Goal: Information Seeking & Learning: Learn about a topic

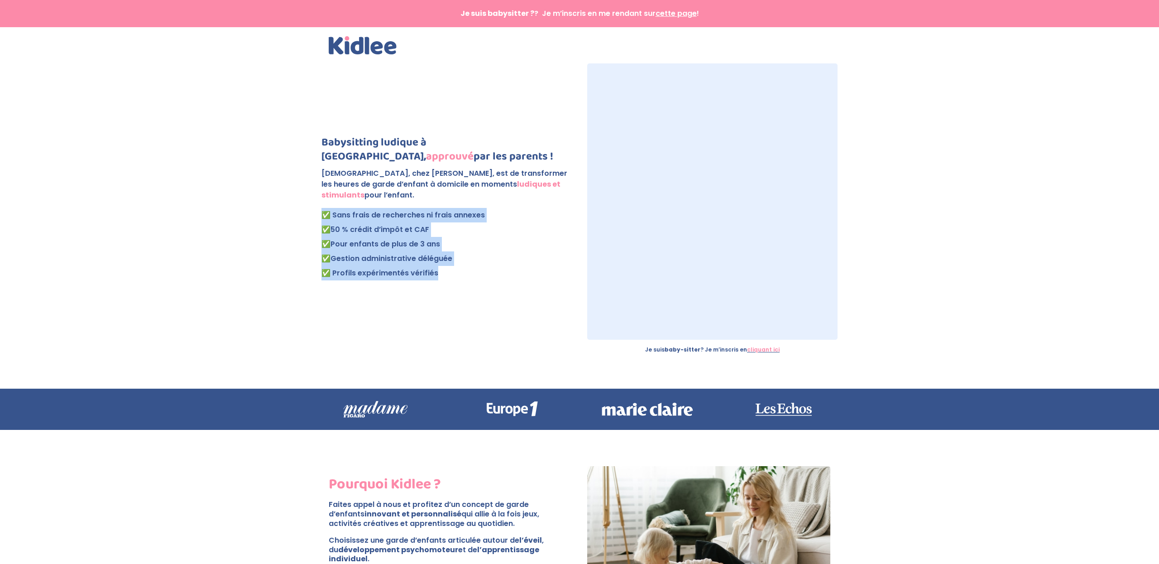
drag, startPoint x: 436, startPoint y: 273, endPoint x: 316, endPoint y: 210, distance: 136.1
copy p "✅ Sans frais de recherches ni frais annexes ✅ 50 % crédit d’impôt et CAF ✅ Pour…"
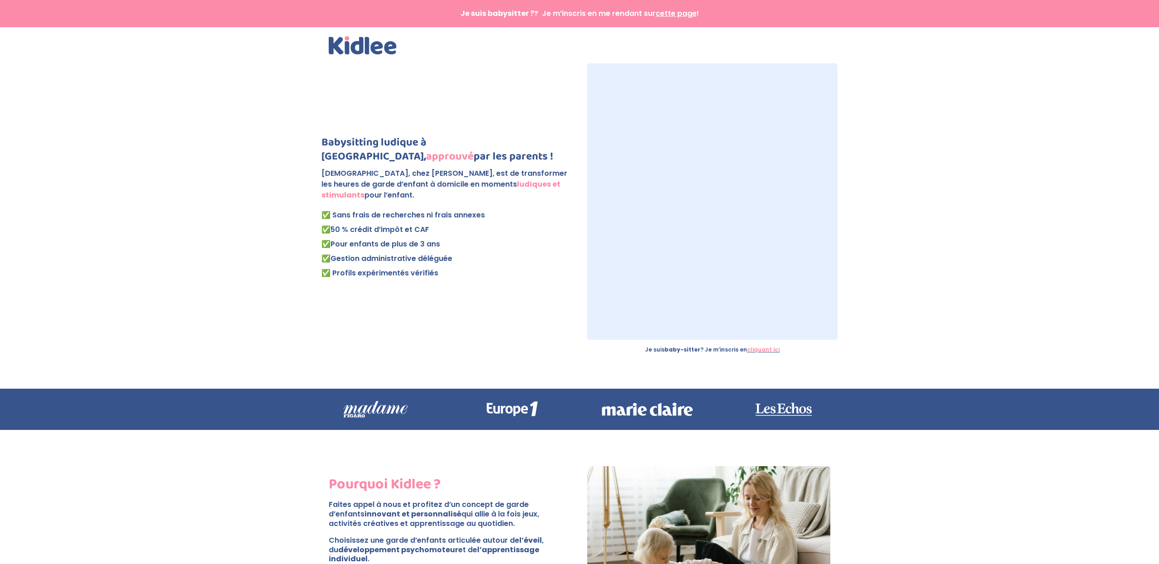
click at [437, 165] on h1 "Babysitting ludique à Paris, approuvé par les parents !" at bounding box center [446, 151] width 250 height 33
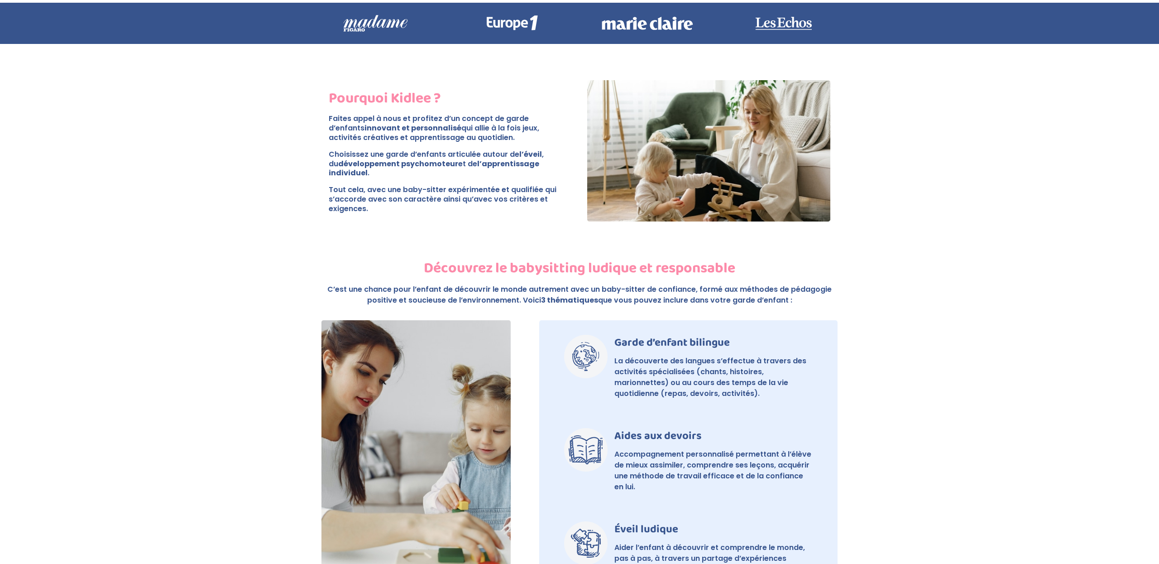
scroll to position [393, 0]
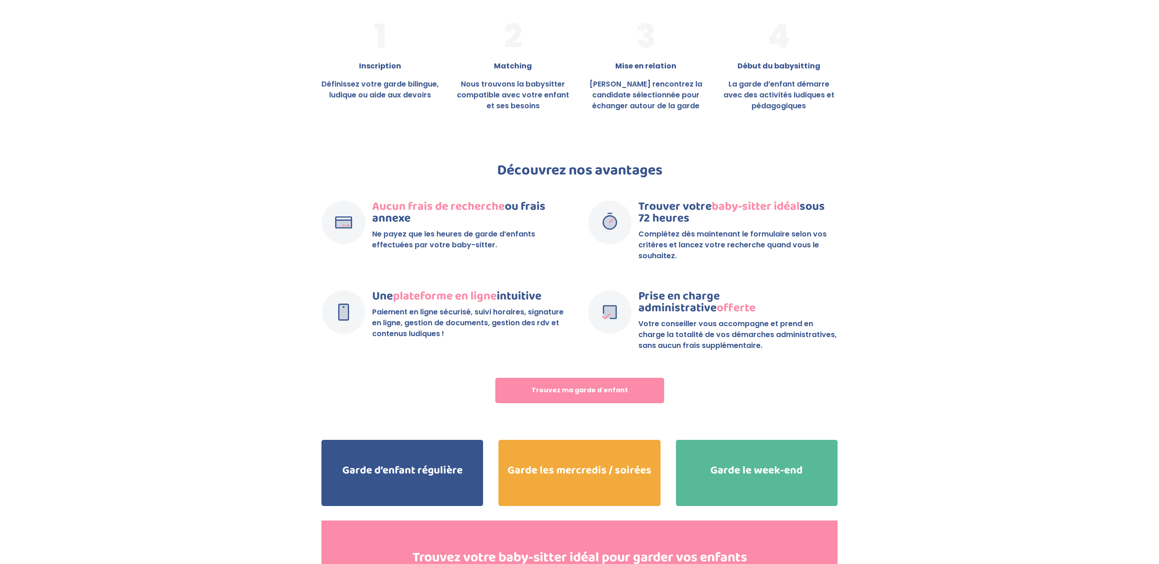
scroll to position [1634, 0]
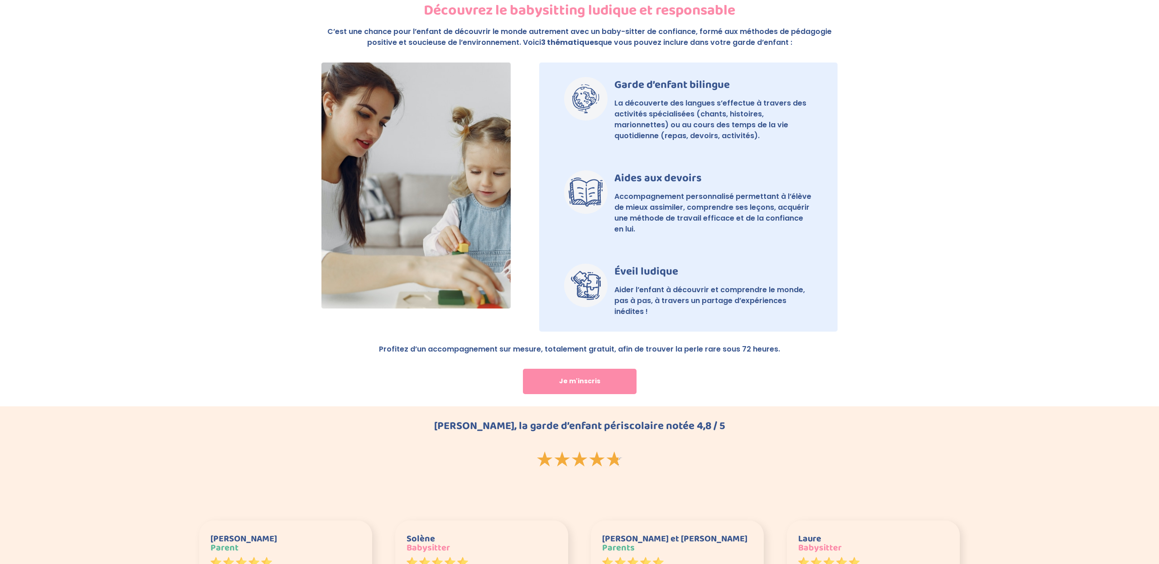
scroll to position [592, 0]
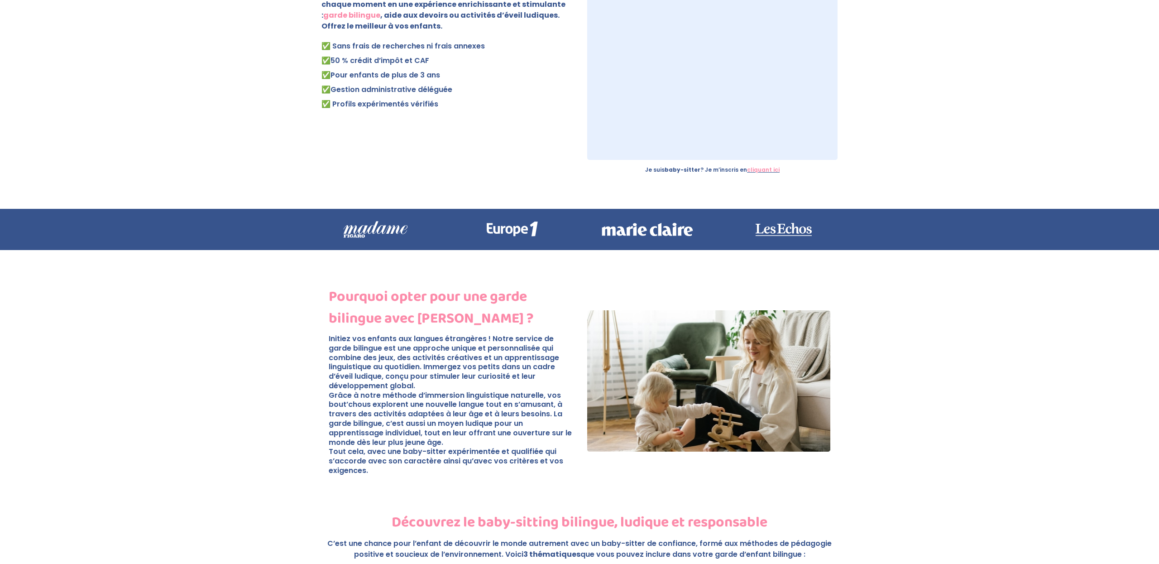
scroll to position [139, 0]
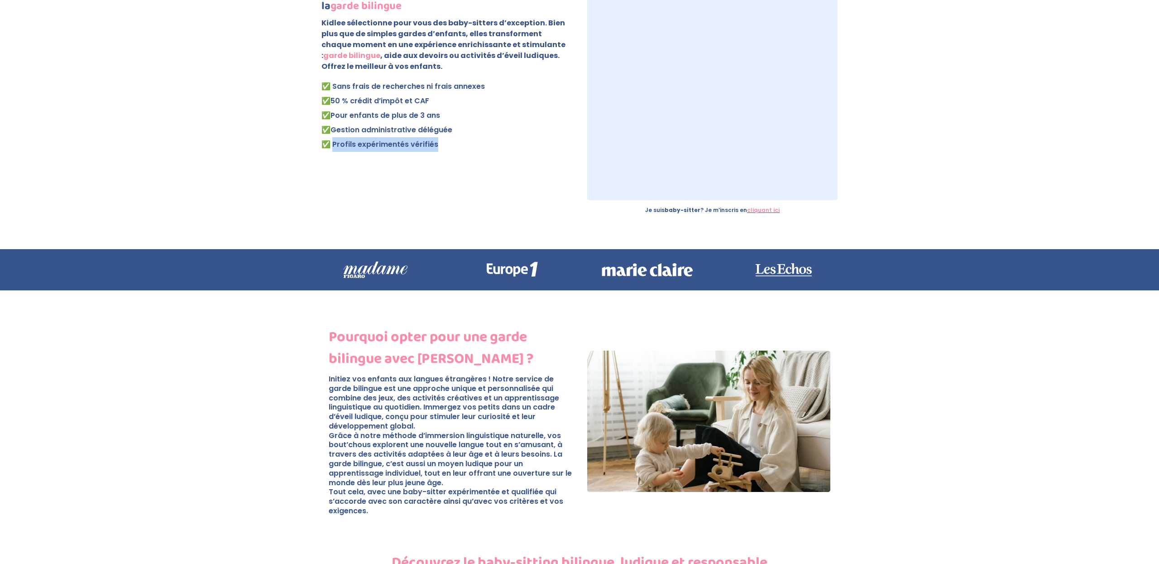
drag, startPoint x: 441, startPoint y: 144, endPoint x: 333, endPoint y: 142, distance: 107.8
click at [333, 142] on p "✅ Sans frais de recherches ni frais annexes ✅ 50 % crédit d’impôt et CAF ✅ Pour…" at bounding box center [446, 115] width 250 height 72
copy span "Profils expérimentés vérifiés"
drag, startPoint x: 332, startPoint y: 115, endPoint x: 438, endPoint y: 117, distance: 106.0
click at [438, 117] on span "✅ 50 % crédit d’impôt et CAF ✅ Pour enfants de plus de 3 ans" at bounding box center [380, 108] width 119 height 25
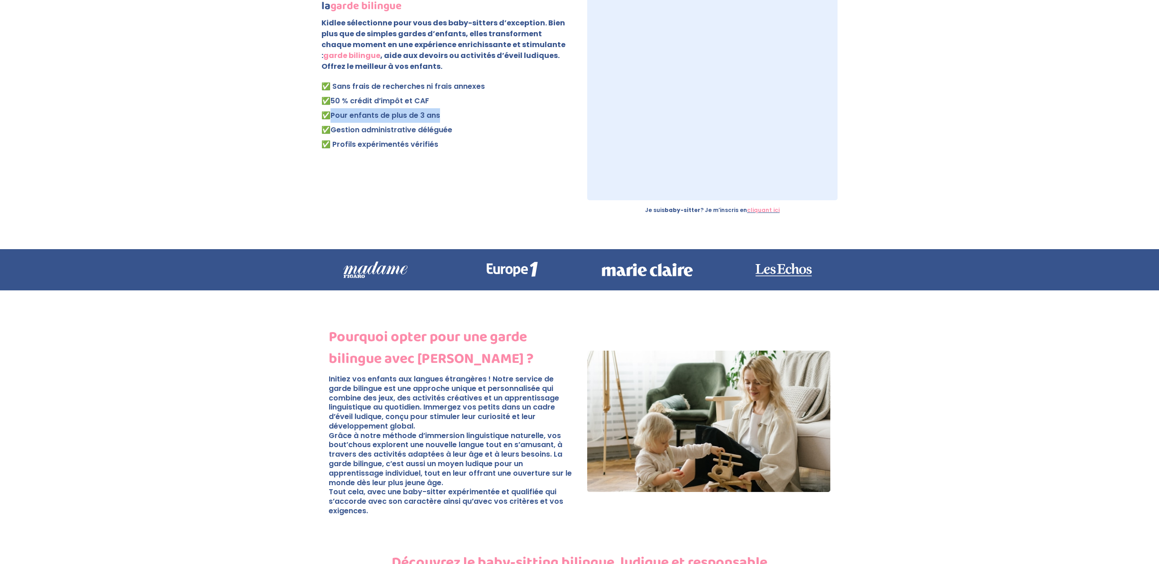
copy span "Pour enfants de plus de 3 ans"
click at [379, 96] on span "✅ 50 % crédit d’impôt et CAF ✅ Pour enfants de plus de 3 ans" at bounding box center [380, 108] width 119 height 25
drag, startPoint x: 332, startPoint y: 83, endPoint x: 496, endPoint y: 81, distance: 163.9
click at [496, 81] on p "✅ Sans frais de recherches ni frais annexes ✅ 50 % crédit d’impôt et CAF ✅ Pour…" at bounding box center [446, 115] width 250 height 72
drag, startPoint x: 422, startPoint y: 100, endPoint x: 332, endPoint y: 101, distance: 90.1
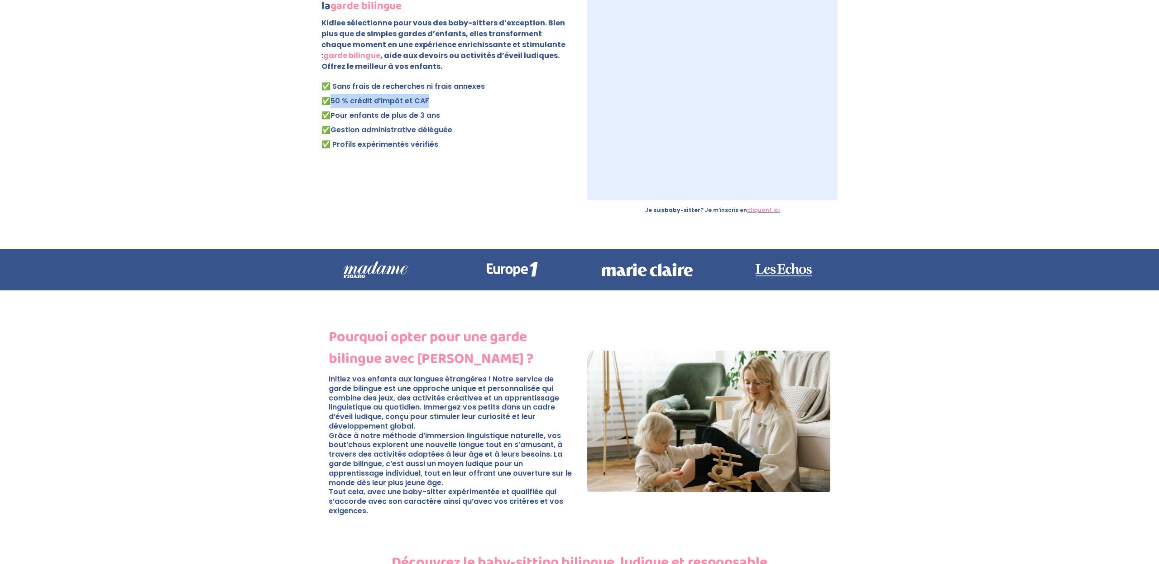
click at [332, 101] on span "✅ 50 % crédit d’impôt et CAF ✅ Pour enfants de plus de 3 ans" at bounding box center [380, 108] width 119 height 25
copy span "50 % crédit d’impôt et CAF"
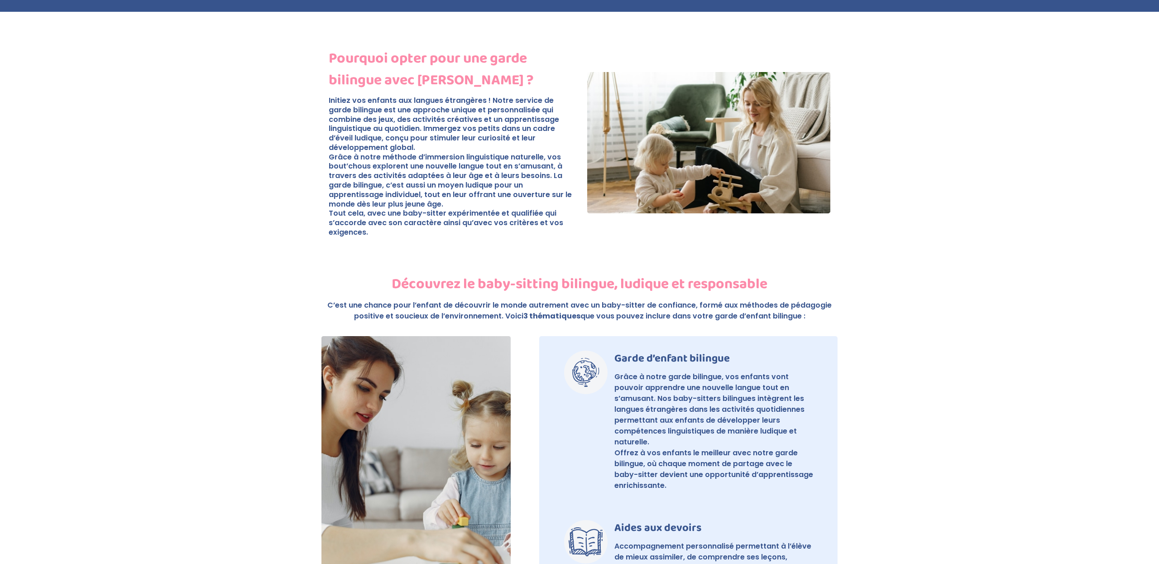
scroll to position [418, 0]
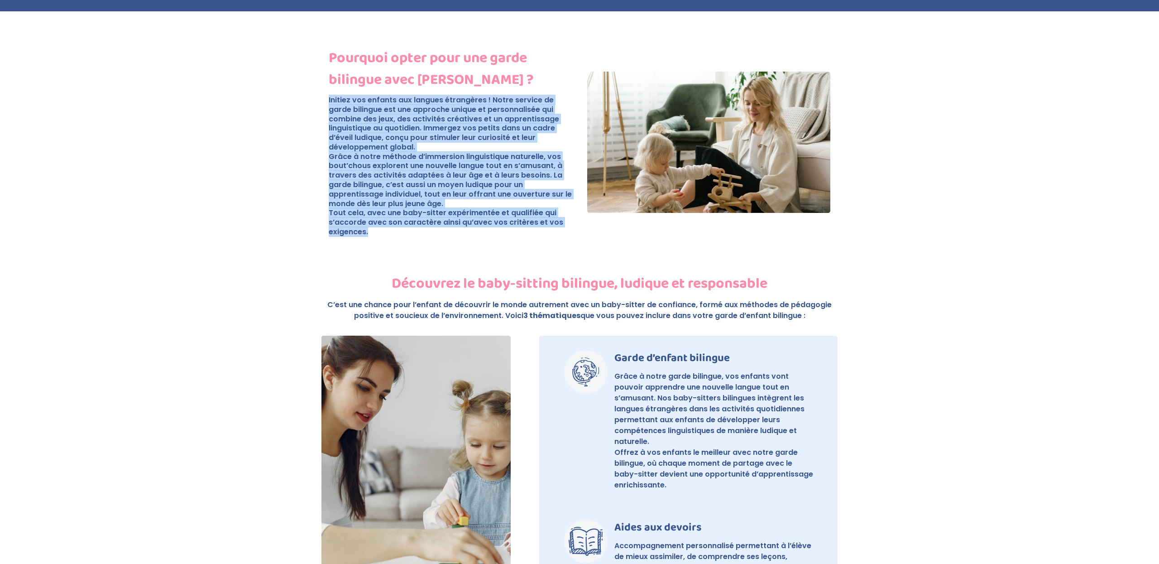
drag, startPoint x: 328, startPoint y: 98, endPoint x: 441, endPoint y: 234, distance: 176.5
click at [441, 234] on p "Initiez vos enfants aux langues étrangères ! Notre service de garde bilingue es…" at bounding box center [450, 166] width 243 height 141
copy p "Initiez vos enfants aux langues étrangères ! Notre service de garde bilingue es…"
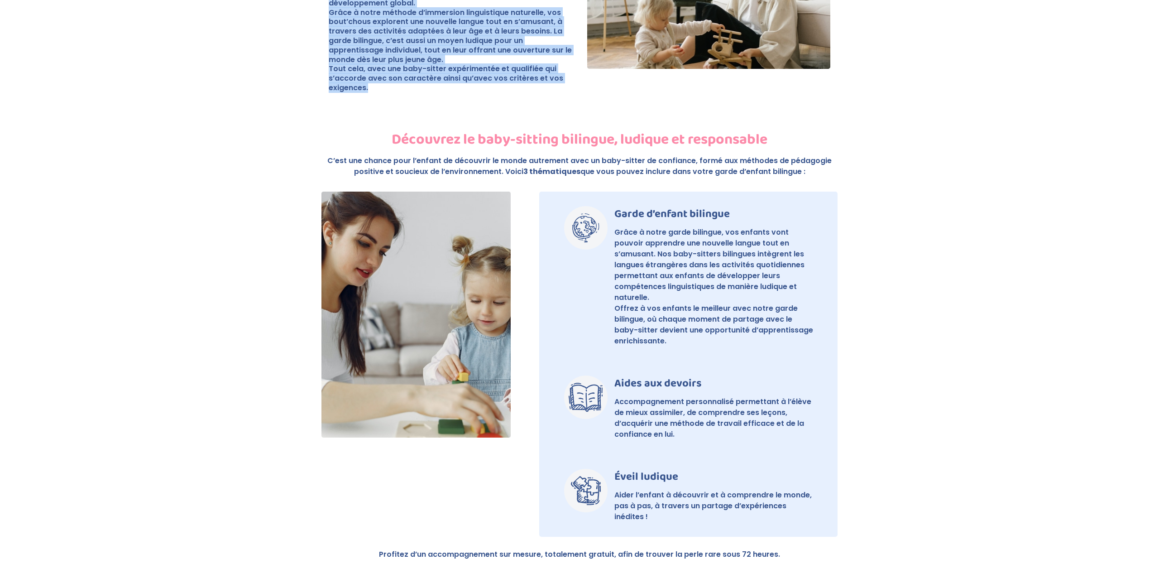
scroll to position [606, 0]
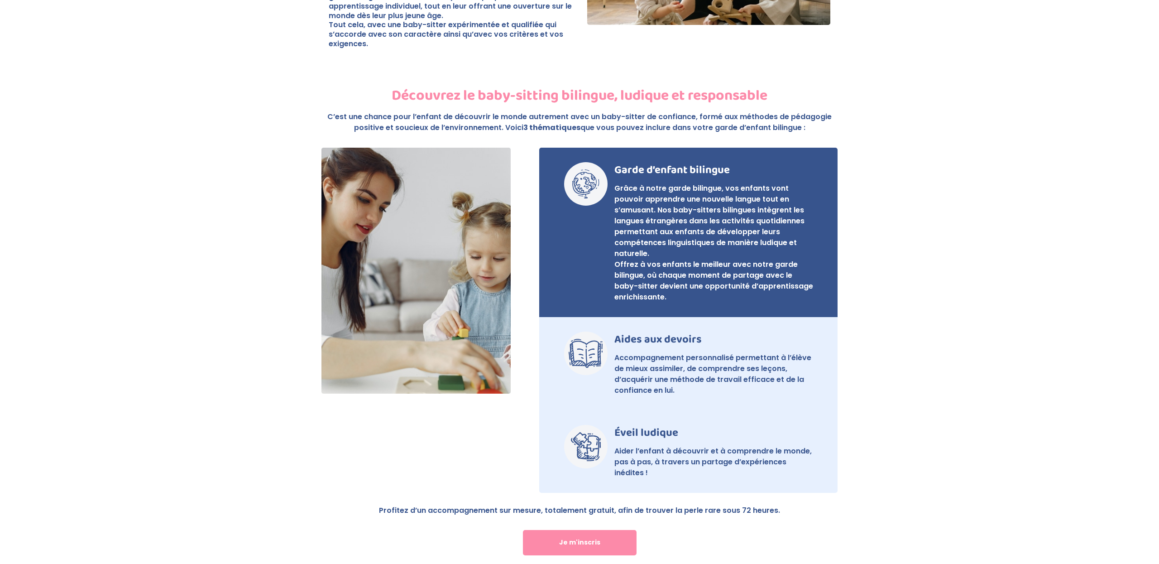
click at [642, 268] on p "Grâce à notre garde bilingue, vos enfants vont pouvoir apprendre une nouvelle l…" at bounding box center [713, 243] width 199 height 120
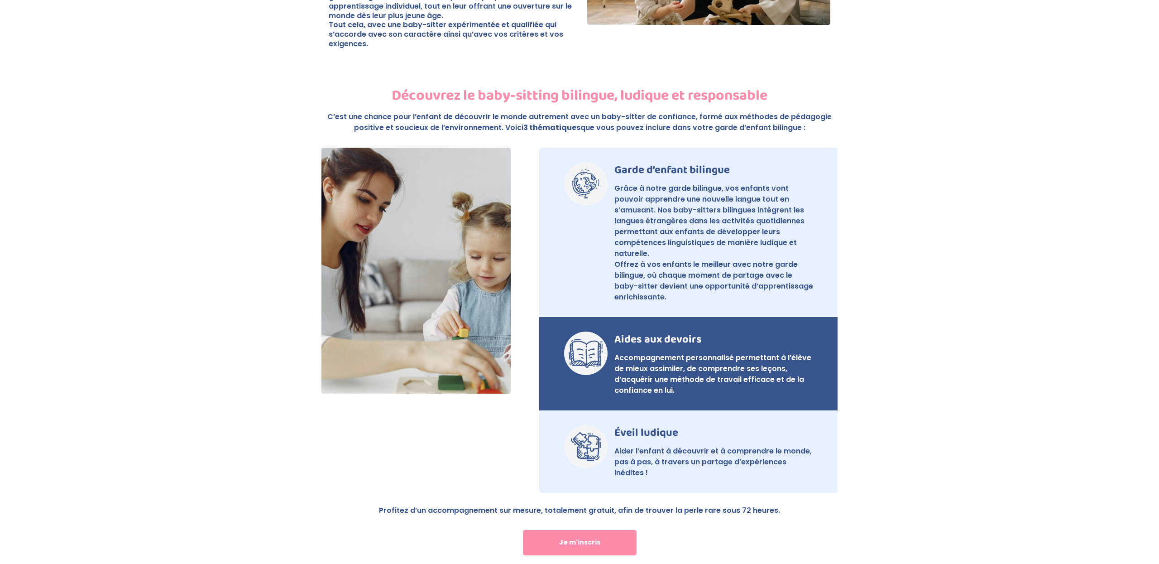
click at [638, 373] on p "Accompagnement personnalisé permettant à l’élève de mieux assimiler, de compren…" at bounding box center [713, 373] width 199 height 43
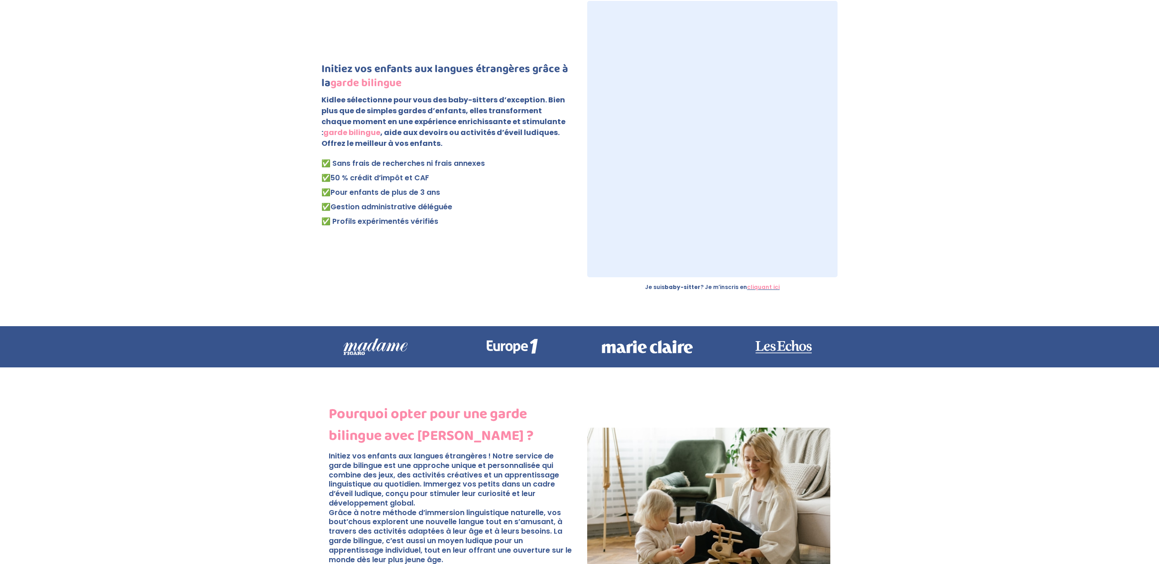
scroll to position [0, 0]
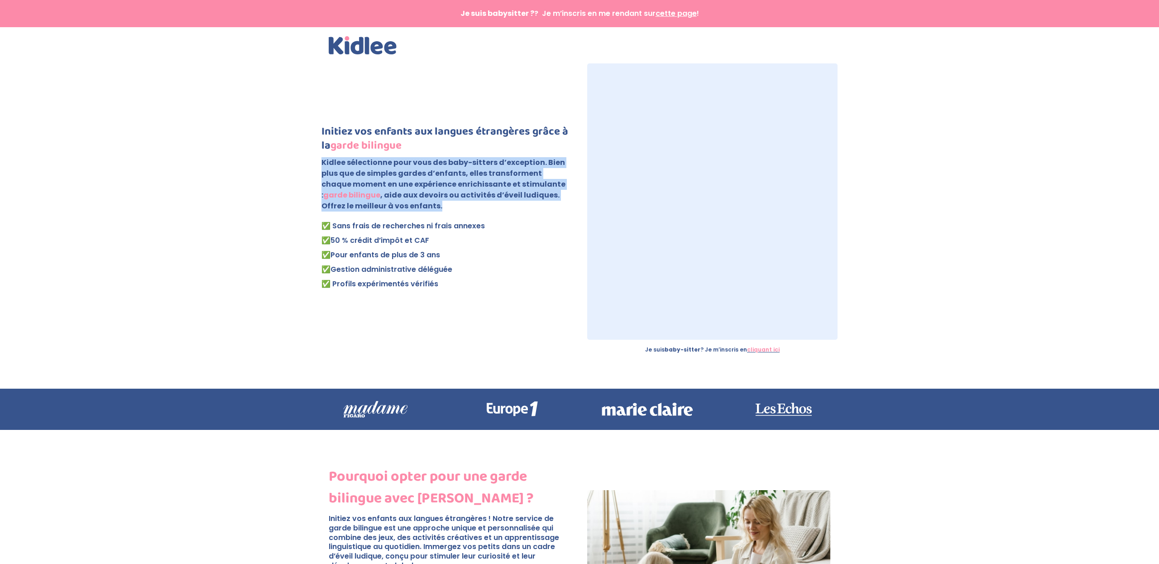
drag, startPoint x: 407, startPoint y: 206, endPoint x: 322, endPoint y: 163, distance: 95.2
click at [322, 163] on p "Kidlee sélectionne pour vous des baby-sitters d’exception. Bien plus que de sim…" at bounding box center [446, 188] width 250 height 62
copy b "Kidlee sélectionne pour vous des baby-sitters d’exception. Bien plus que de sim…"
